Goal: Find specific page/section: Find specific page/section

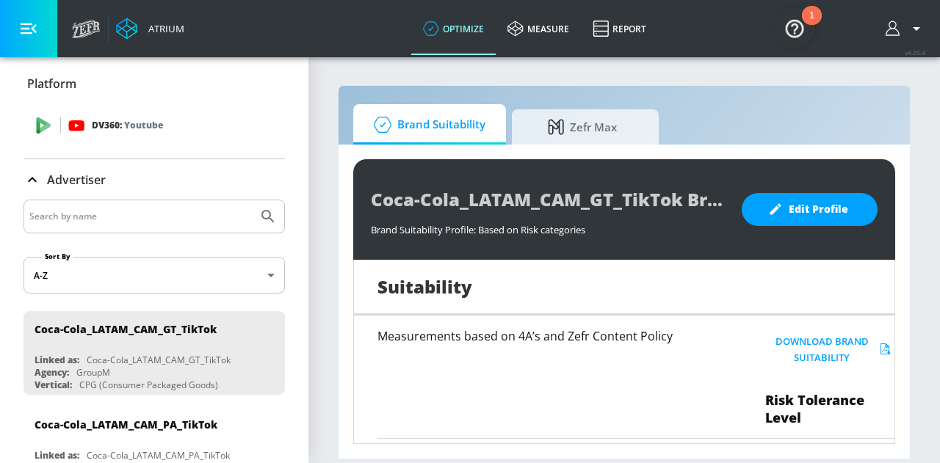
click at [98, 128] on p "DV360: Youtube" at bounding box center [127, 125] width 71 height 16
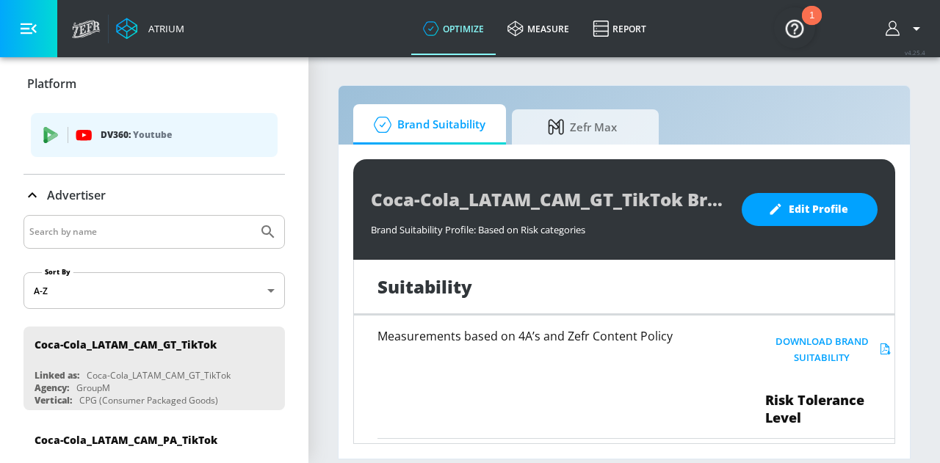
click at [98, 128] on span "DV360: Youtube" at bounding box center [154, 135] width 223 height 16
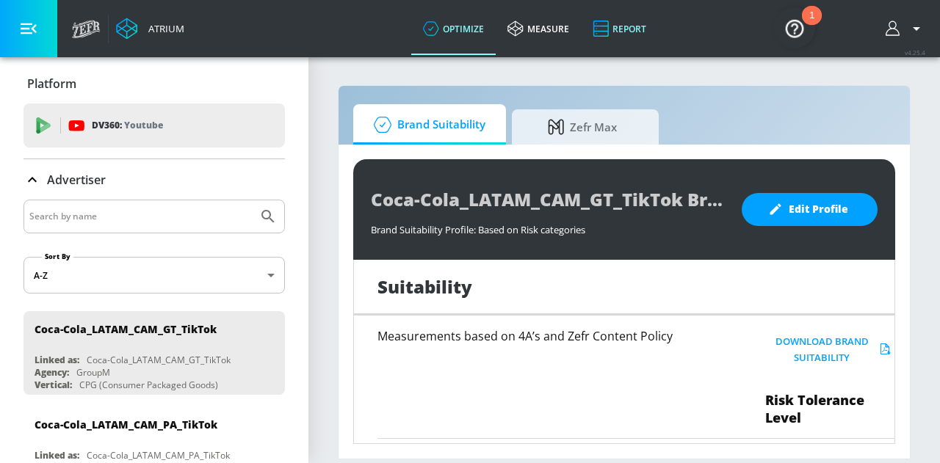
click at [619, 17] on link "Report" at bounding box center [619, 28] width 77 height 53
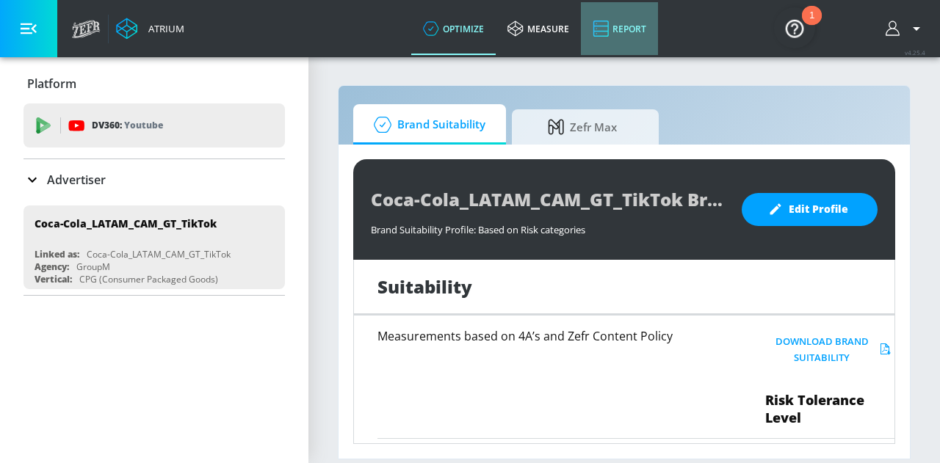
click at [639, 34] on link "Report" at bounding box center [619, 28] width 77 height 53
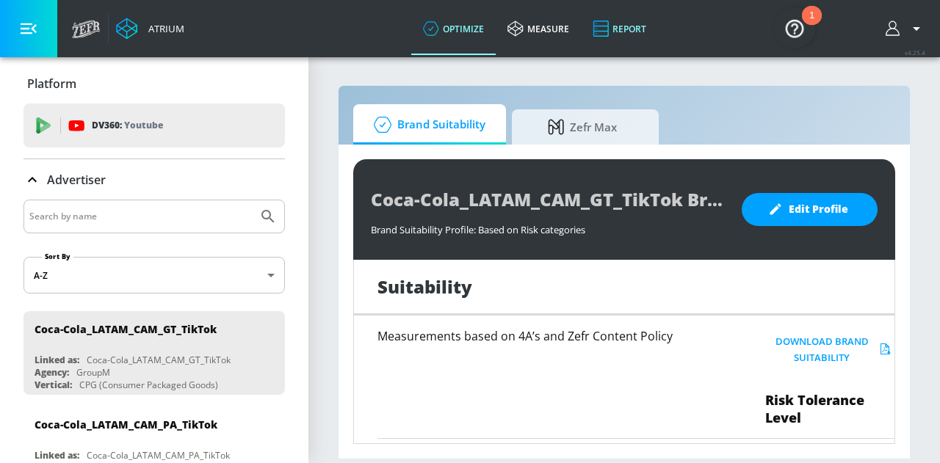
click at [628, 32] on link "Report" at bounding box center [619, 28] width 77 height 53
click at [22, 30] on icon "button" at bounding box center [29, 29] width 16 height 16
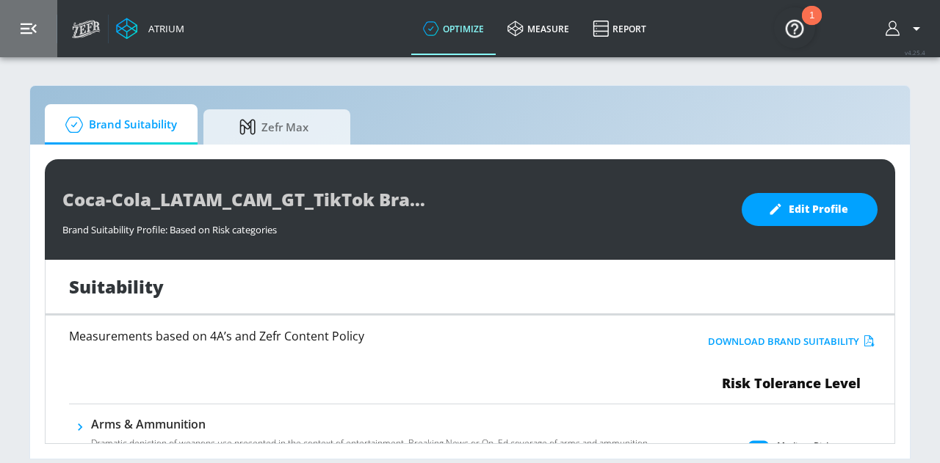
click at [22, 30] on icon "button" at bounding box center [29, 29] width 16 height 16
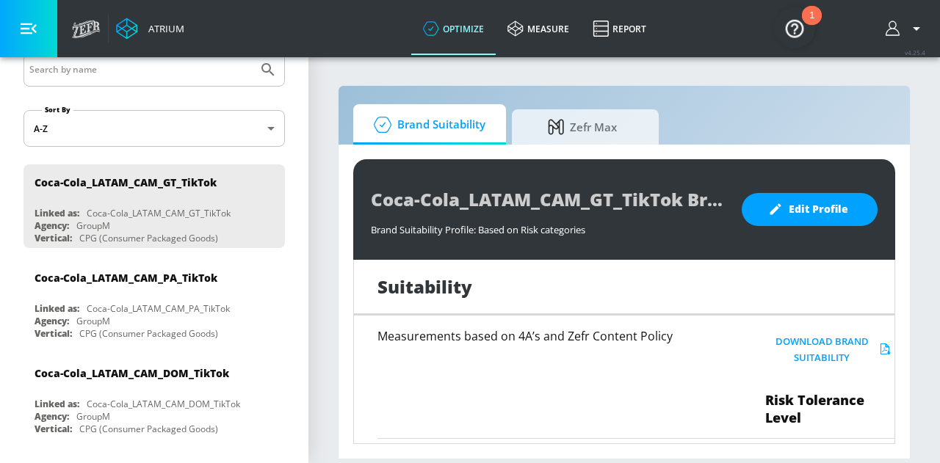
scroll to position [220, 0]
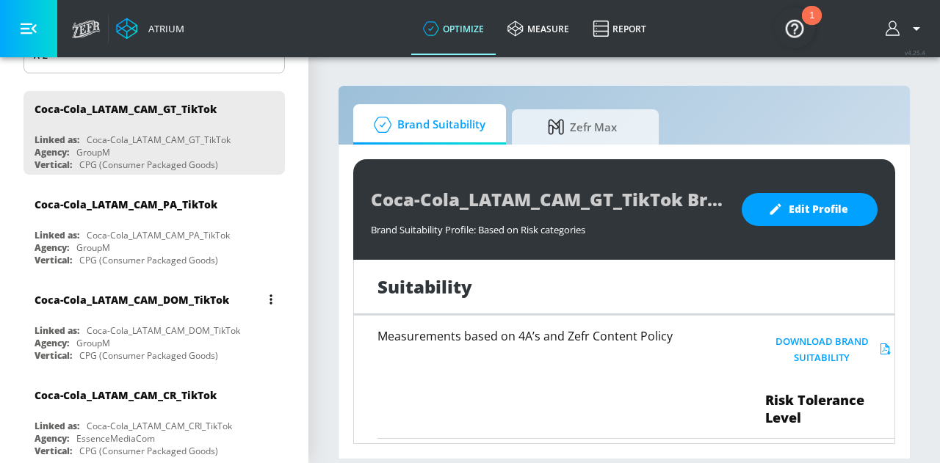
click at [115, 308] on div "Coca-Cola_LATAM_CAM_DOM_TikTok" at bounding box center [157, 299] width 247 height 35
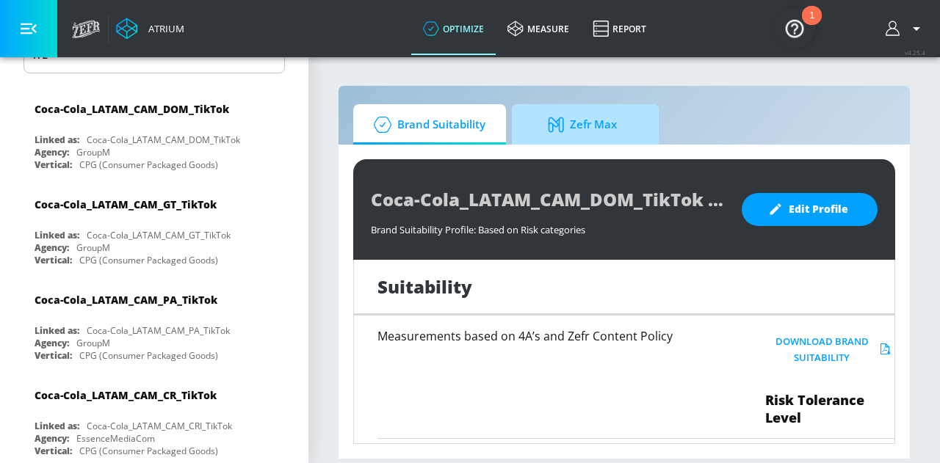
click at [589, 123] on span "Zefr Max" at bounding box center [582, 124] width 112 height 35
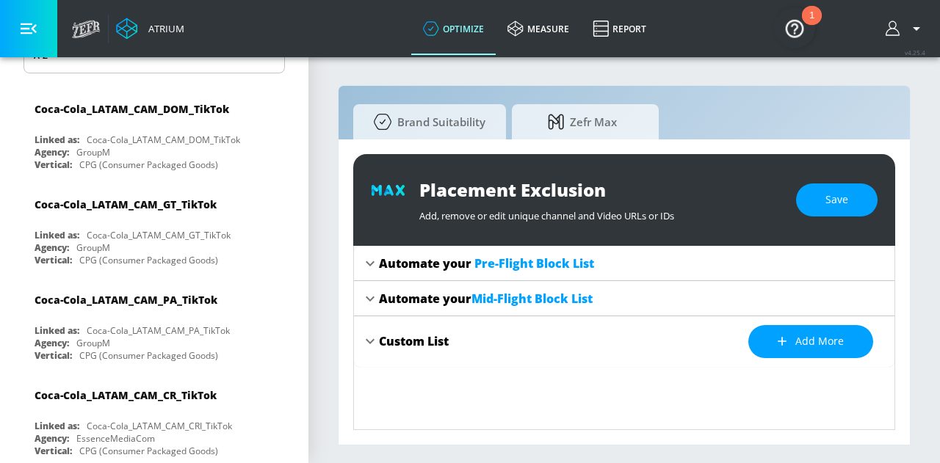
click at [918, 29] on icon "button" at bounding box center [915, 29] width 7 height 4
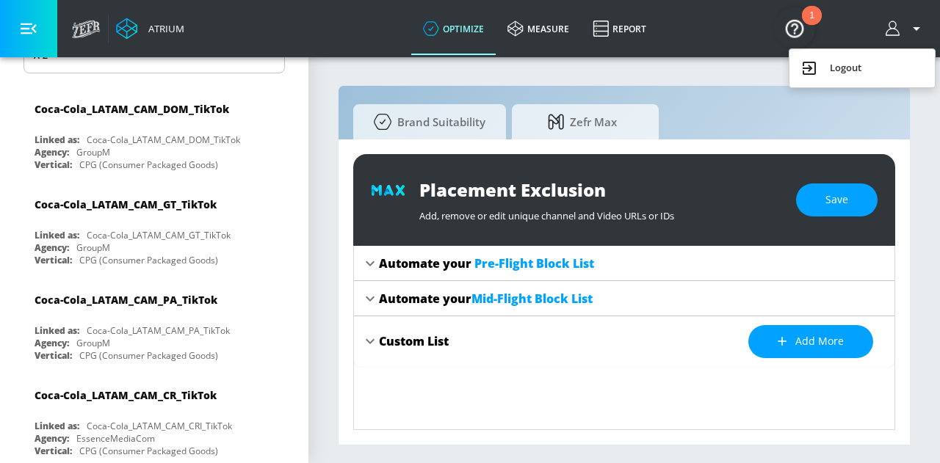
click at [781, 27] on img "Open Resource Center, 1 new notification" at bounding box center [794, 27] width 41 height 41
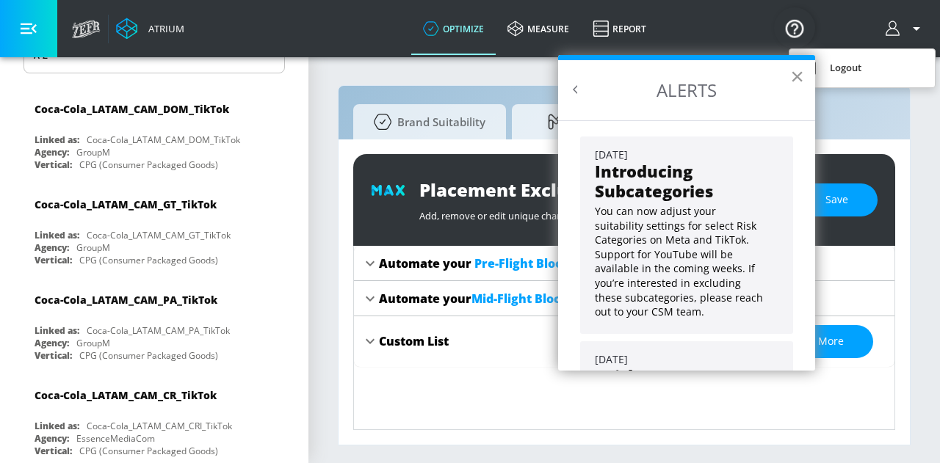
click at [795, 74] on button "×" at bounding box center [797, 76] width 14 height 23
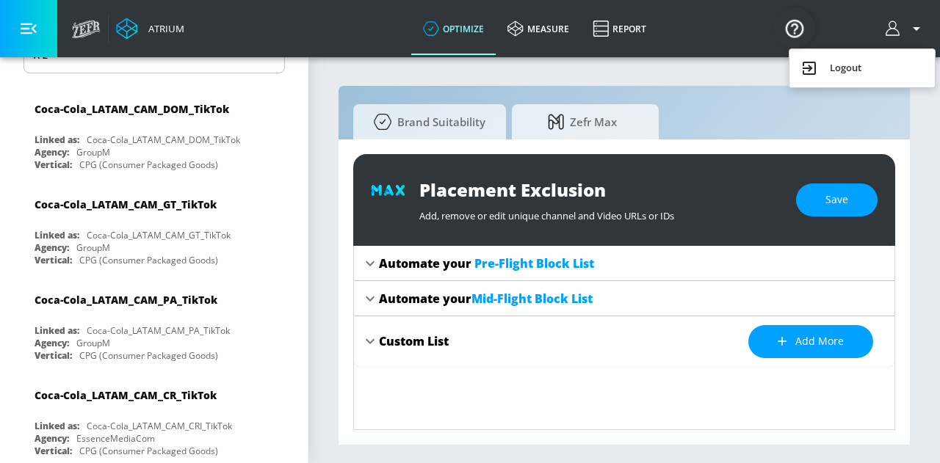
click at [635, 32] on div at bounding box center [470, 231] width 940 height 463
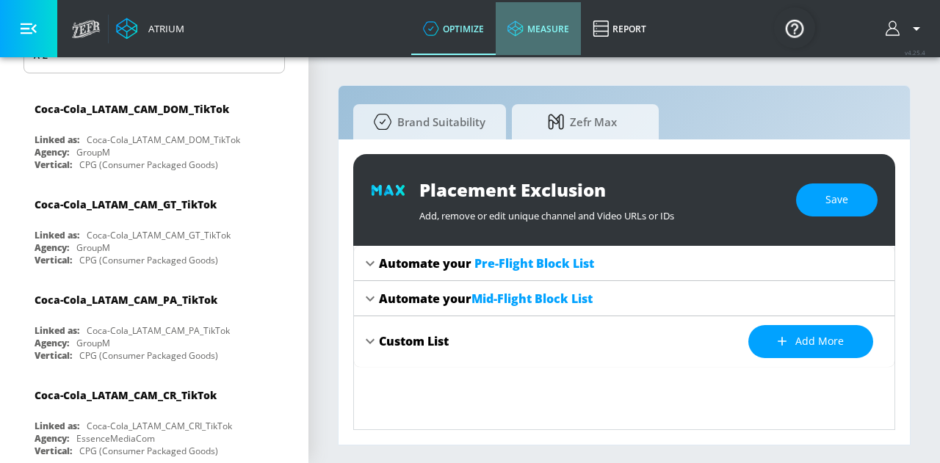
click at [556, 30] on link "measure" at bounding box center [537, 28] width 85 height 53
click at [465, 26] on link "optimize" at bounding box center [453, 28] width 84 height 53
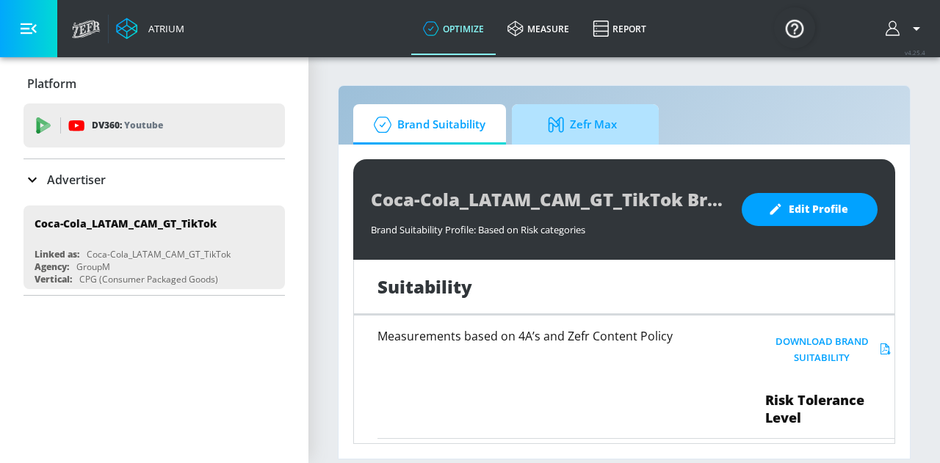
click at [571, 125] on span "Zefr Max" at bounding box center [582, 124] width 112 height 35
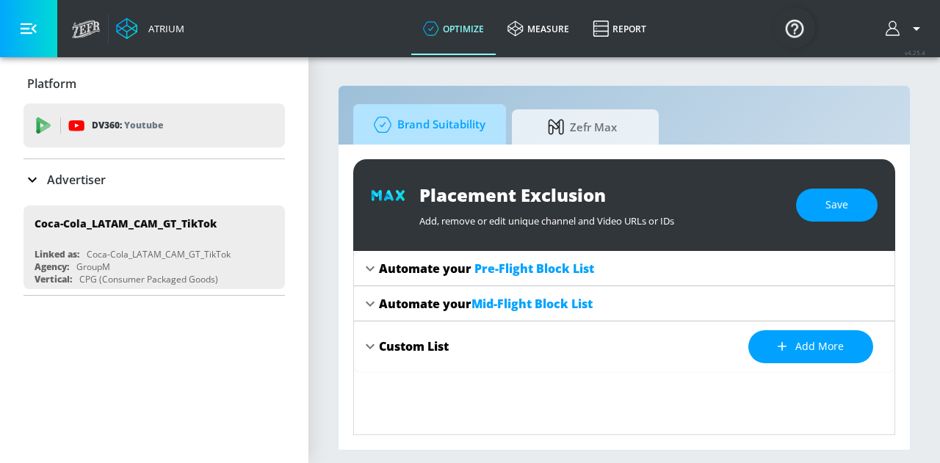
click at [432, 128] on span "Brand Suitability" at bounding box center [426, 124] width 117 height 35
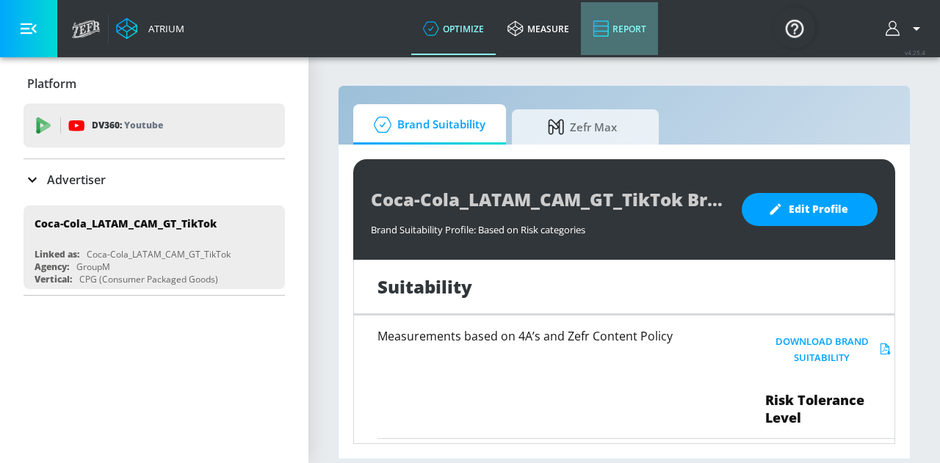
click at [643, 32] on link "Report" at bounding box center [619, 28] width 77 height 53
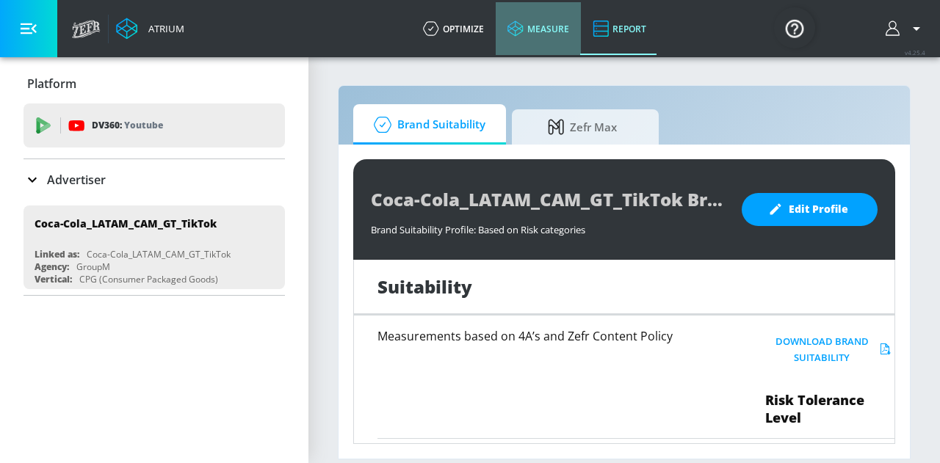
drag, startPoint x: 574, startPoint y: 34, endPoint x: 567, endPoint y: 36, distance: 7.7
click at [574, 34] on link "measure" at bounding box center [537, 28] width 85 height 53
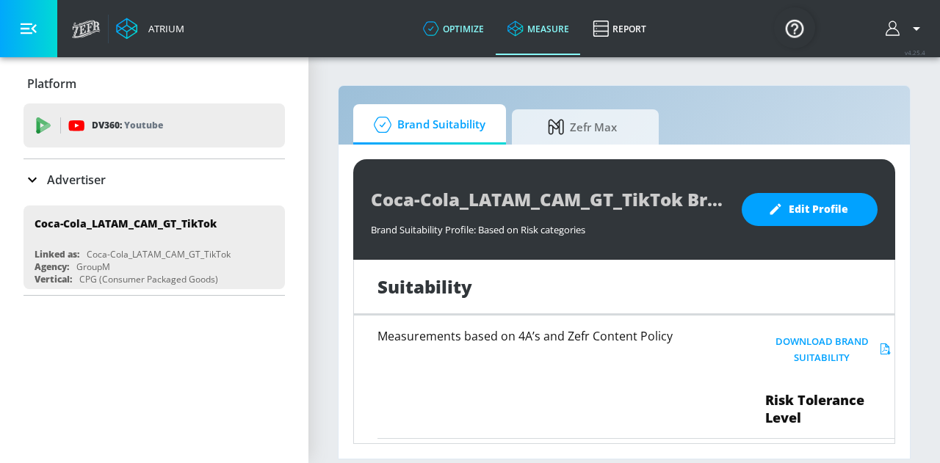
click at [458, 22] on link "optimize" at bounding box center [453, 28] width 84 height 53
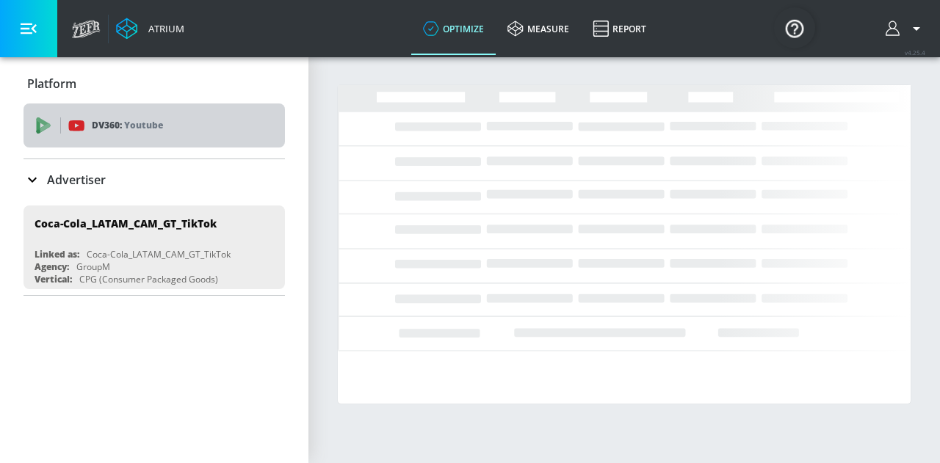
click at [66, 127] on span "DV360: Youtube" at bounding box center [154, 125] width 238 height 16
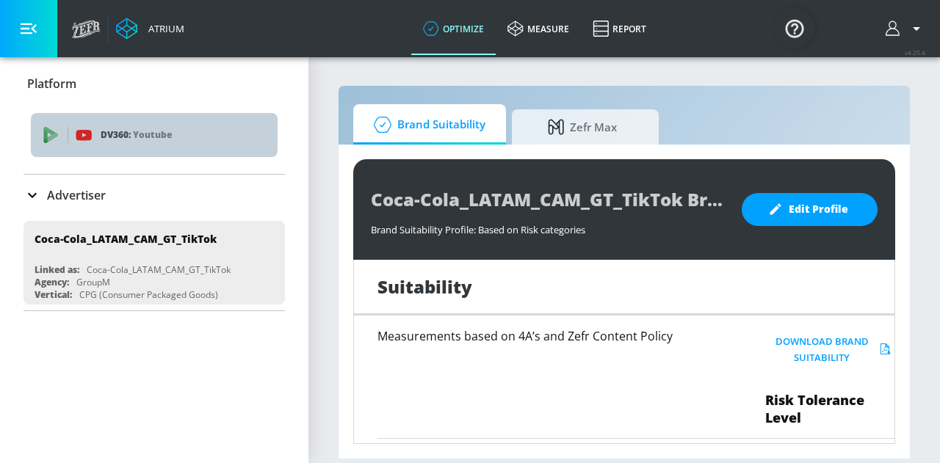
click at [74, 129] on span "DV360: Youtube" at bounding box center [154, 135] width 223 height 16
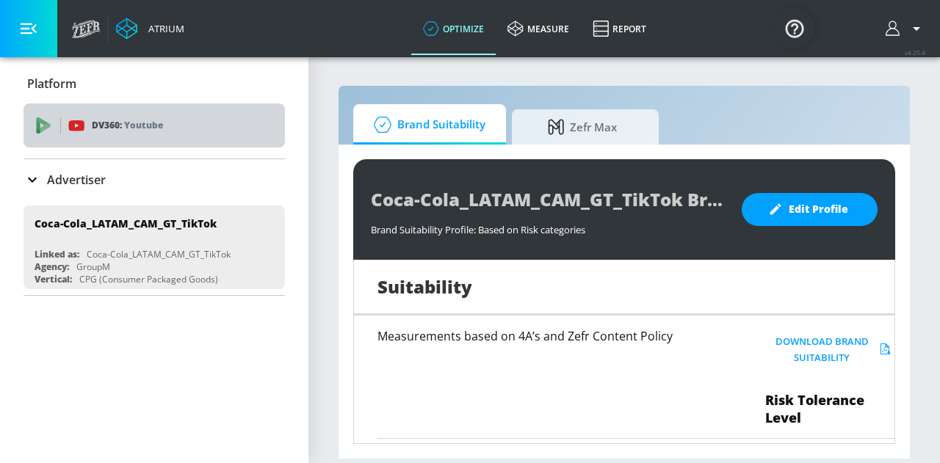
click at [68, 132] on span "DV360: Youtube" at bounding box center [154, 125] width 238 height 16
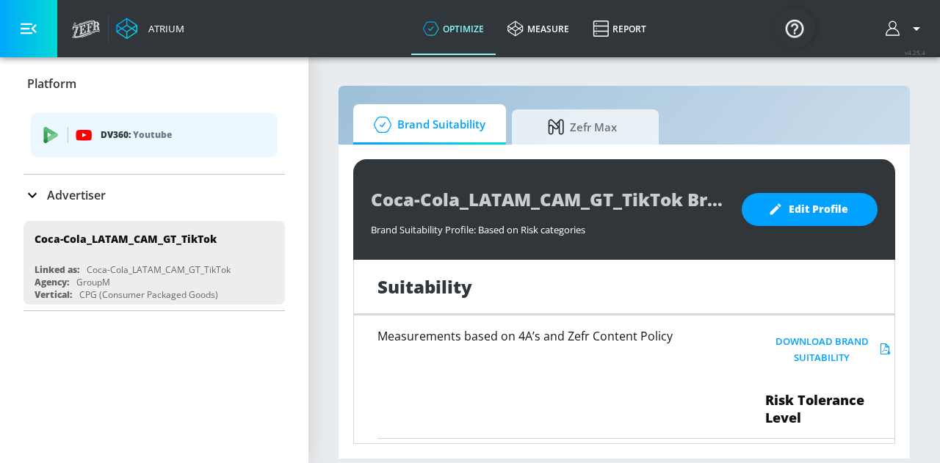
click at [29, 189] on icon at bounding box center [32, 195] width 18 height 18
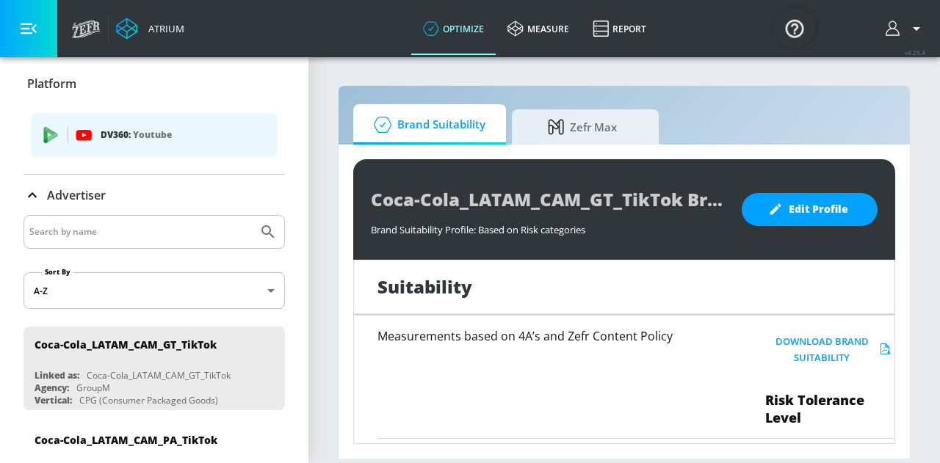
click at [28, 195] on icon at bounding box center [32, 195] width 18 height 18
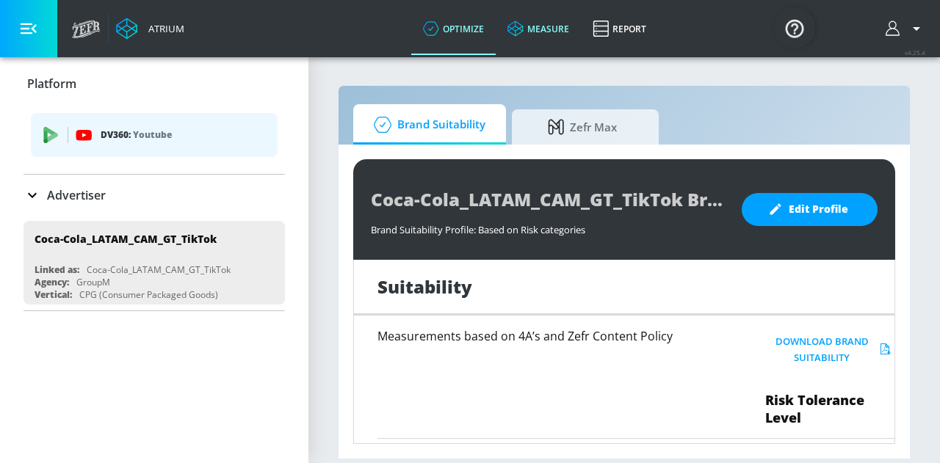
click at [533, 37] on link "measure" at bounding box center [537, 28] width 85 height 53
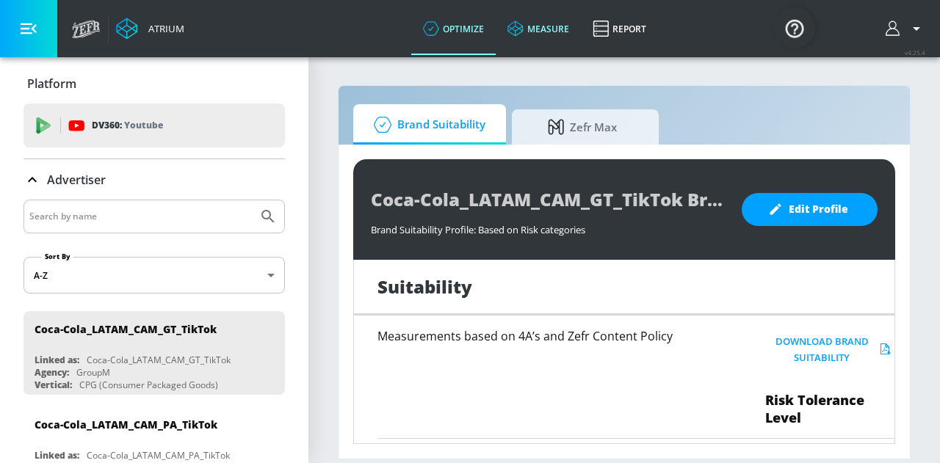
click at [559, 40] on link "measure" at bounding box center [537, 28] width 85 height 53
